Goal: Find specific page/section: Find specific page/section

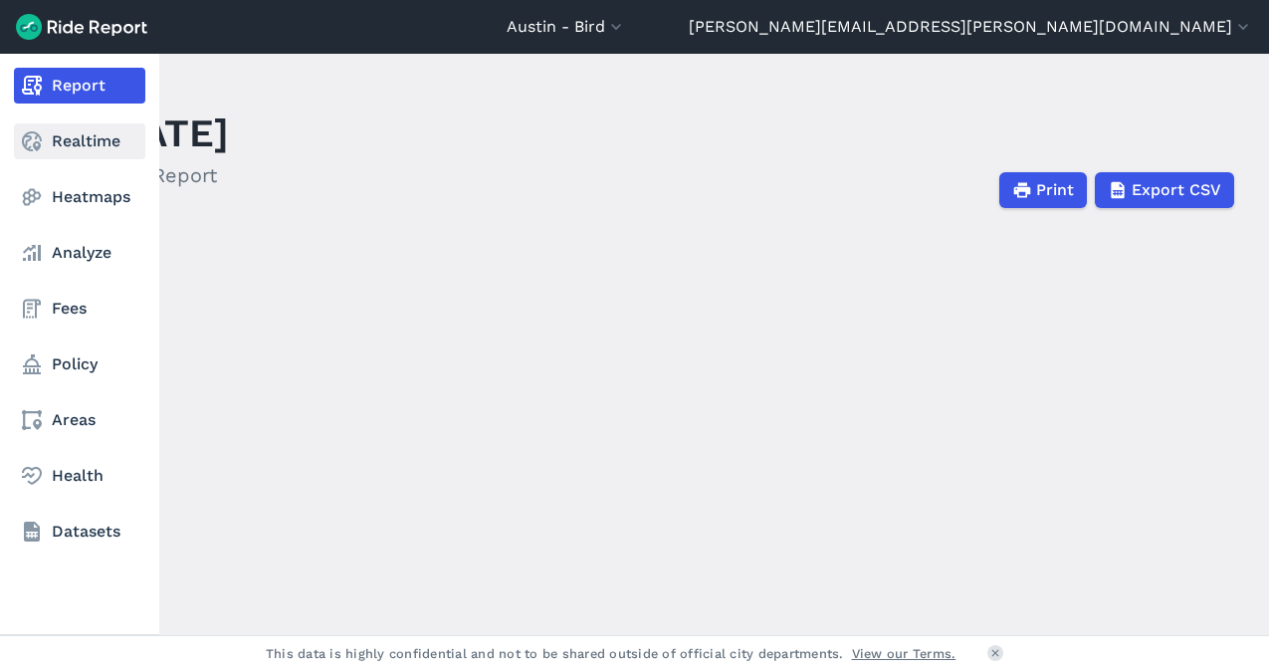
click at [100, 153] on link "Realtime" at bounding box center [79, 141] width 131 height 36
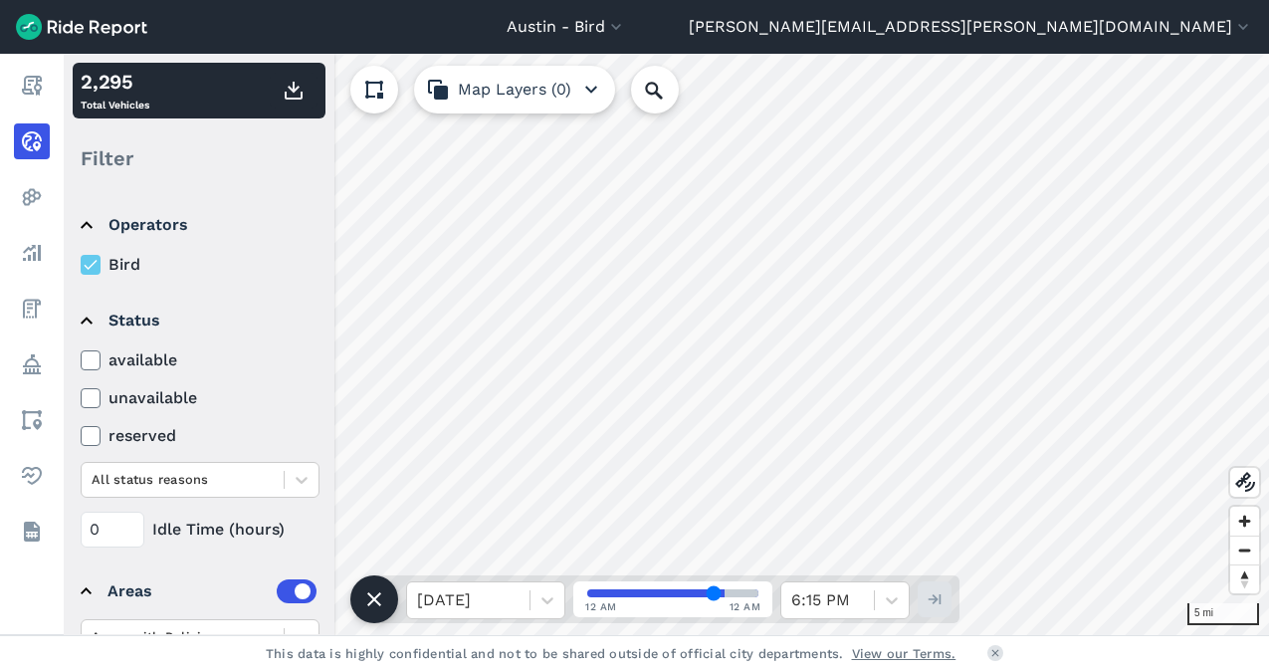
click at [92, 366] on icon at bounding box center [91, 360] width 18 height 20
click at [81, 361] on input "available" at bounding box center [81, 354] width 0 height 13
click at [92, 366] on icon at bounding box center [91, 360] width 18 height 20
click at [81, 361] on input "available" at bounding box center [81, 354] width 0 height 13
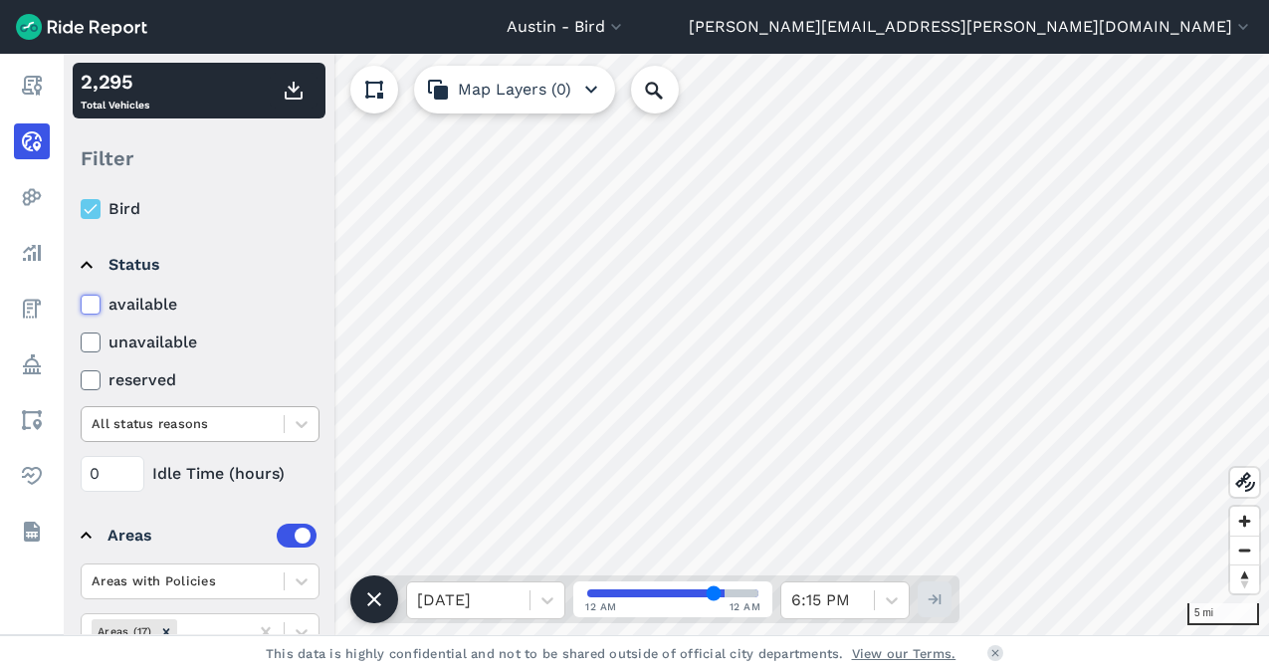
scroll to position [142, 0]
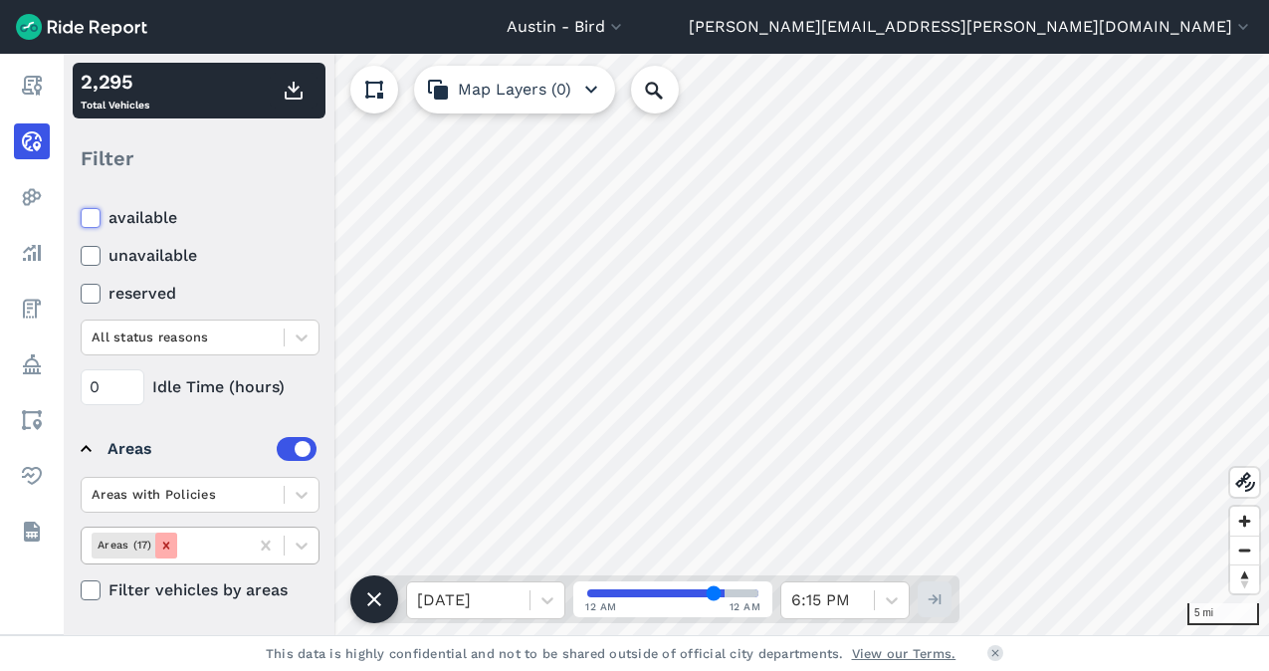
click at [168, 545] on icon "Remove Areas (17)" at bounding box center [166, 545] width 14 height 14
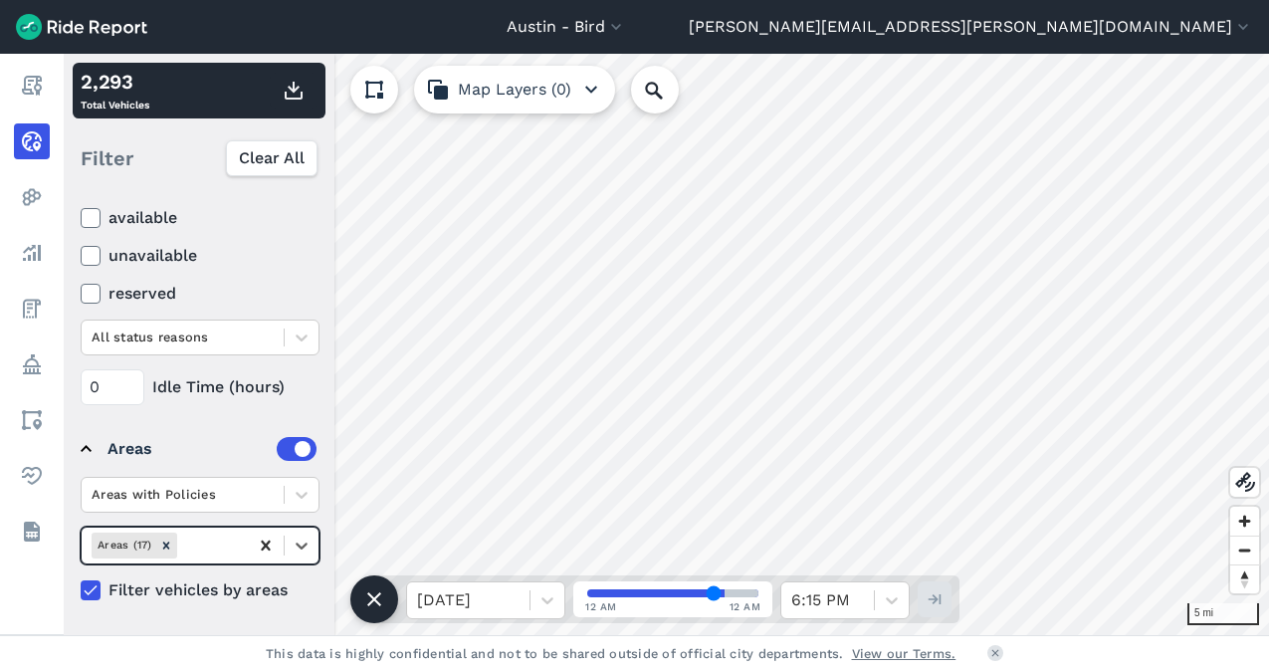
click at [273, 549] on icon at bounding box center [266, 545] width 20 height 20
click at [266, 549] on icon at bounding box center [266, 545] width 20 height 20
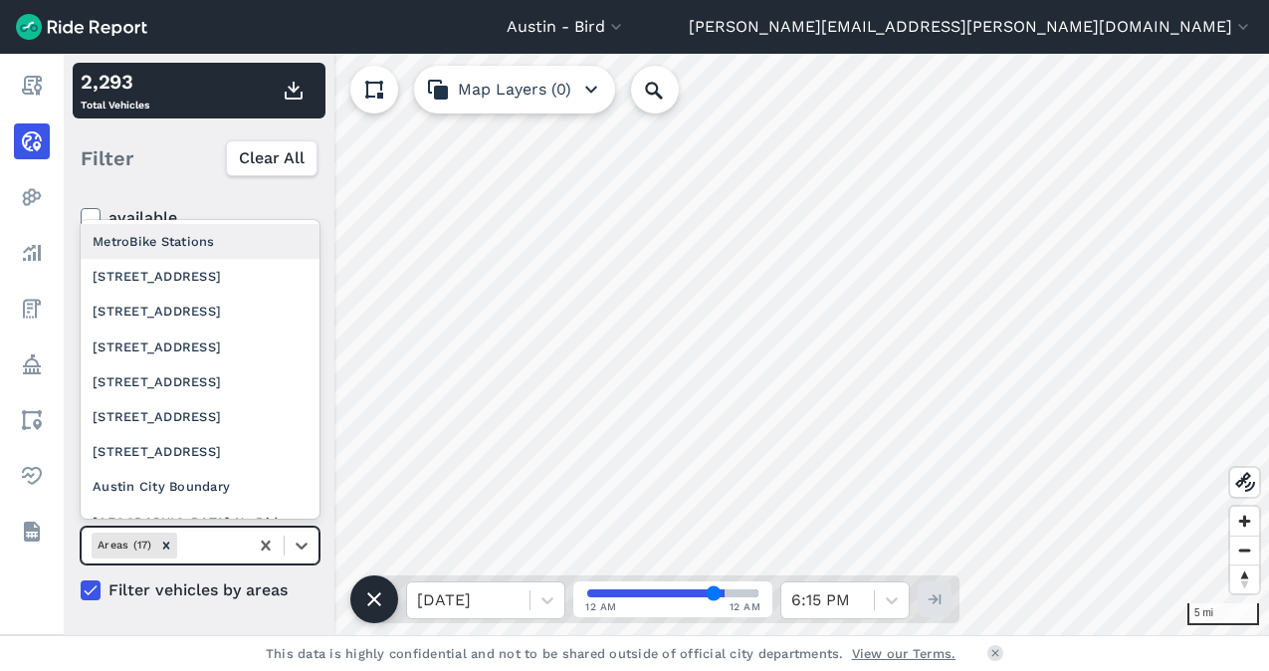
click at [234, 549] on div at bounding box center [210, 544] width 58 height 23
click at [168, 539] on icon "Remove Areas (17)" at bounding box center [166, 545] width 14 height 14
click at [239, 547] on div "Areas (17)" at bounding box center [165, 544] width 166 height 33
type input "da"
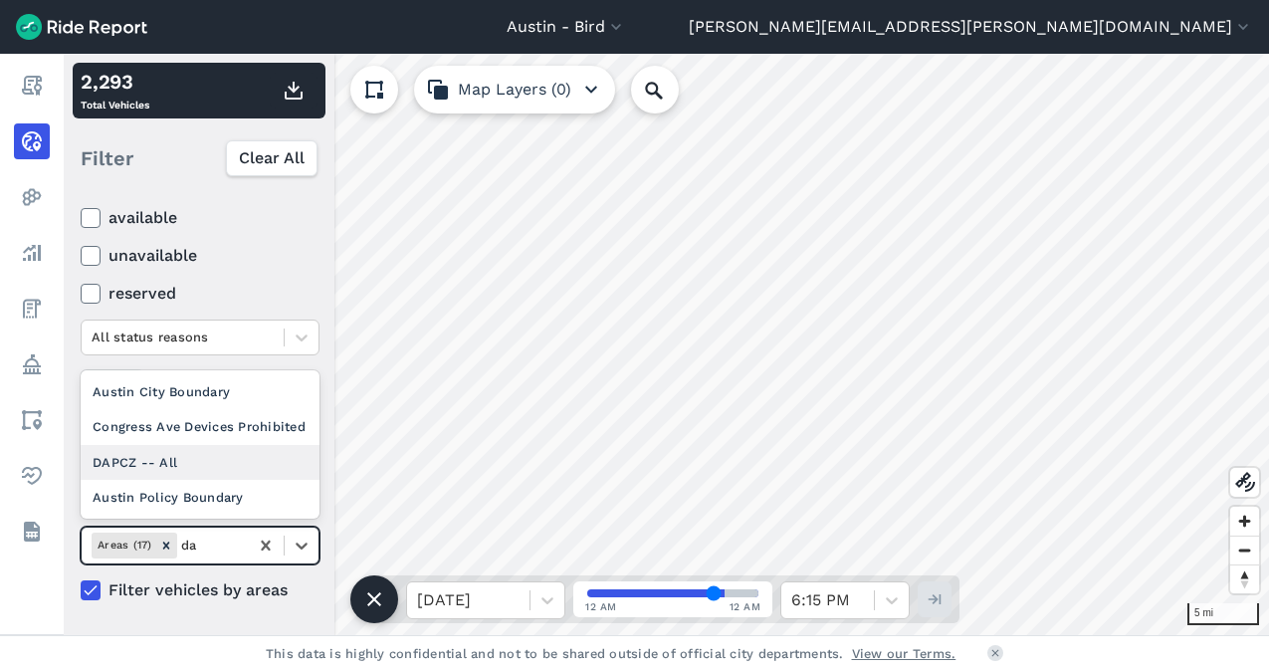
click at [213, 457] on div "DAPCZ -- All" at bounding box center [200, 462] width 239 height 35
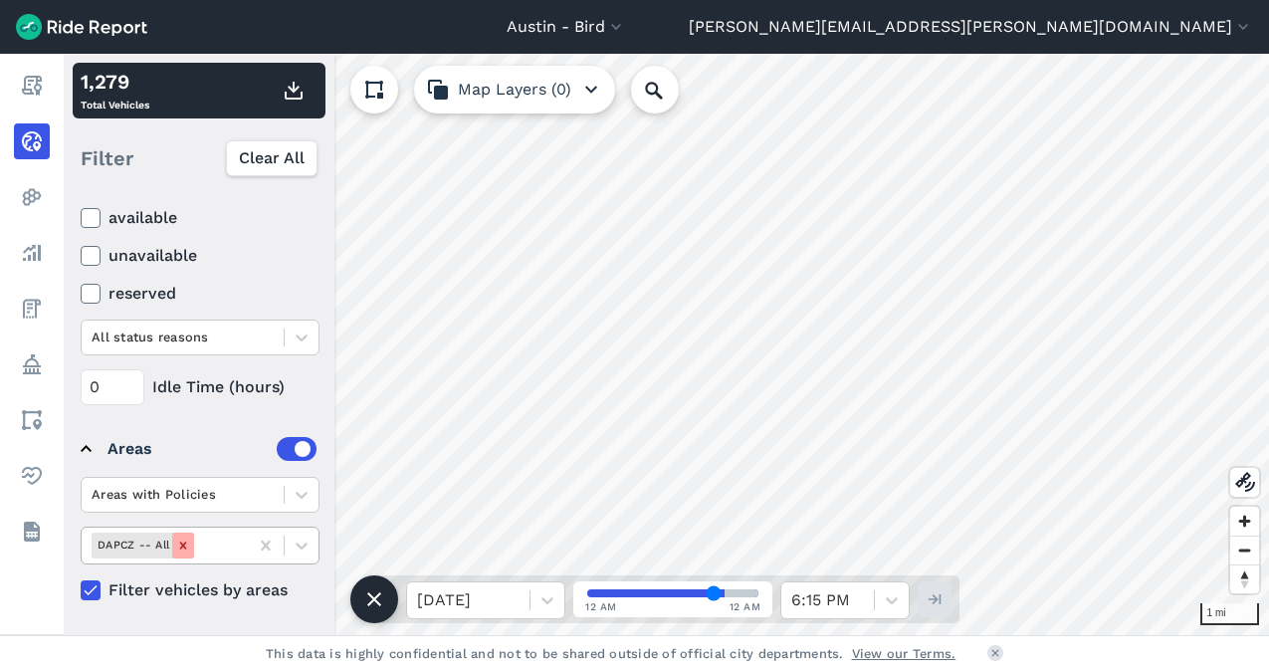
click at [181, 546] on icon "Remove DAPCZ -- All" at bounding box center [183, 544] width 7 height 7
